Goal: Browse casually: Explore the website without a specific task or goal

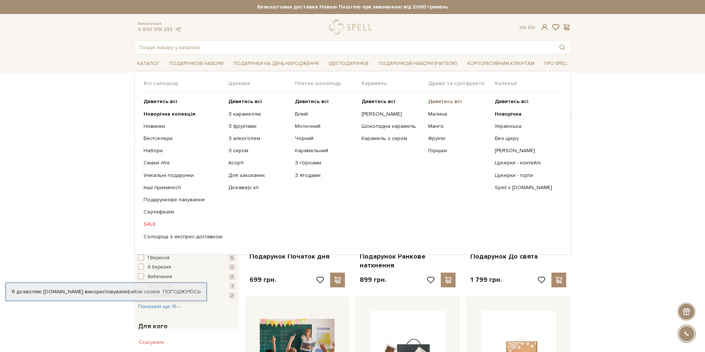
click at [446, 99] on b "Дивитись всі" at bounding box center [445, 101] width 34 height 6
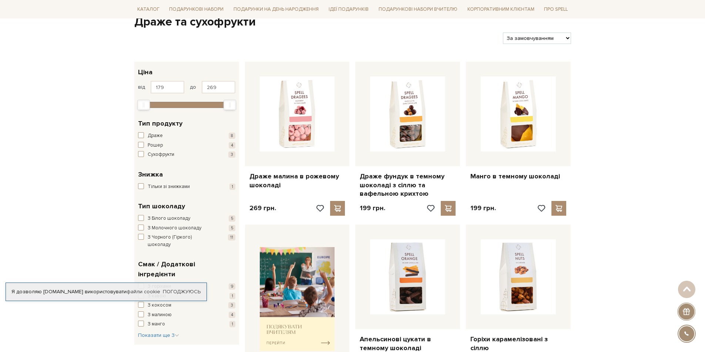
scroll to position [74, 0]
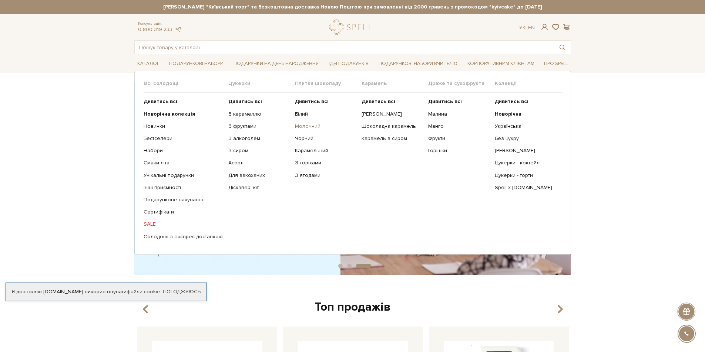
click at [302, 125] on link "Молочний" at bounding box center [325, 126] width 61 height 7
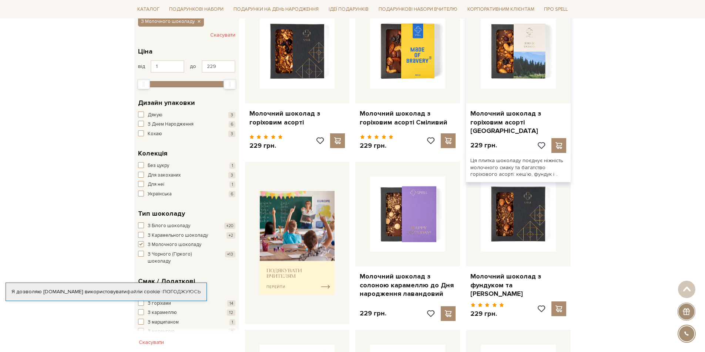
scroll to position [259, 0]
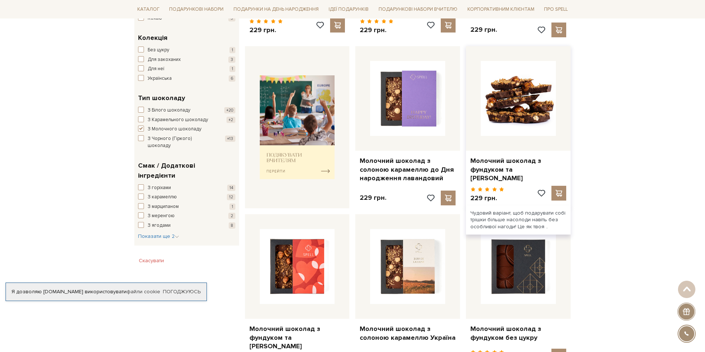
click at [546, 88] on img at bounding box center [517, 98] width 75 height 75
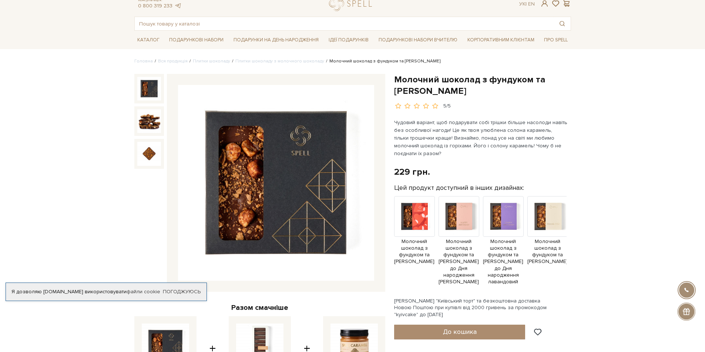
scroll to position [37, 0]
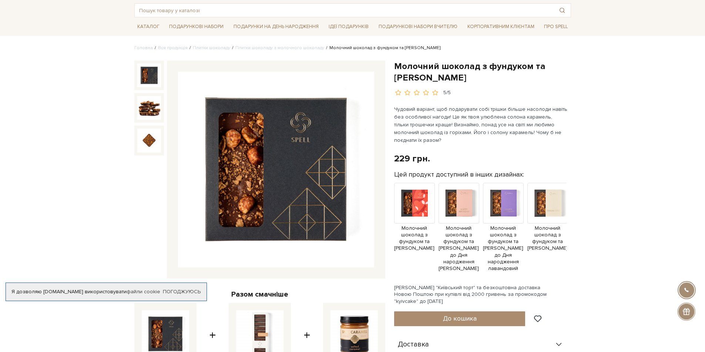
drag, startPoint x: 396, startPoint y: 64, endPoint x: 484, endPoint y: 82, distance: 90.7
click at [484, 82] on h1 "Молочний шоколад з фундуком та [PERSON_NAME]" at bounding box center [482, 72] width 177 height 23
click at [483, 82] on h1 "Молочний шоколад з фундуком та [PERSON_NAME]" at bounding box center [482, 72] width 177 height 23
